Goal: Navigation & Orientation: Find specific page/section

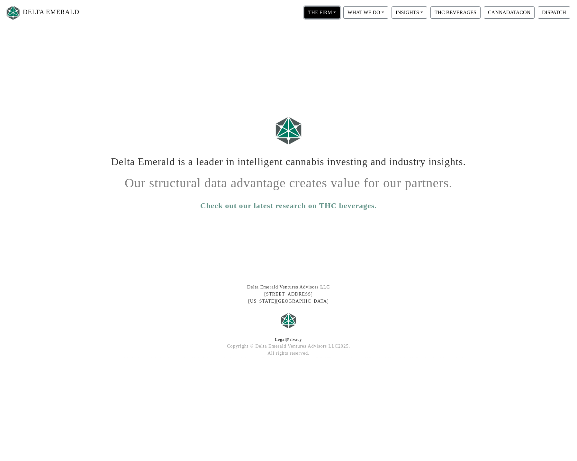
click at [319, 13] on button "THE FIRM" at bounding box center [322, 12] width 36 height 12
click at [335, 62] on link "Our Portfolio" at bounding box center [328, 60] width 51 height 10
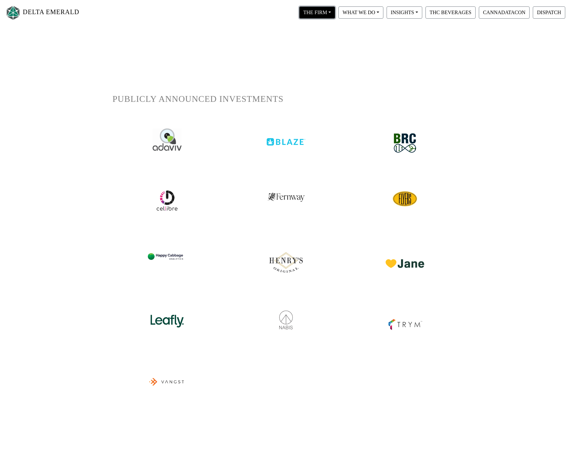
click at [323, 14] on button "THE FIRM" at bounding box center [317, 12] width 36 height 12
click at [327, 39] on link "Our People" at bounding box center [323, 39] width 51 height 10
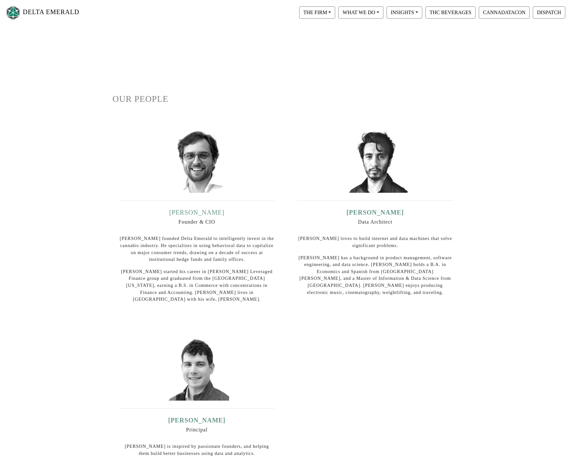
click at [202, 213] on link "Ian Dominguez" at bounding box center [196, 212] width 55 height 7
